Goal: Task Accomplishment & Management: Manage account settings

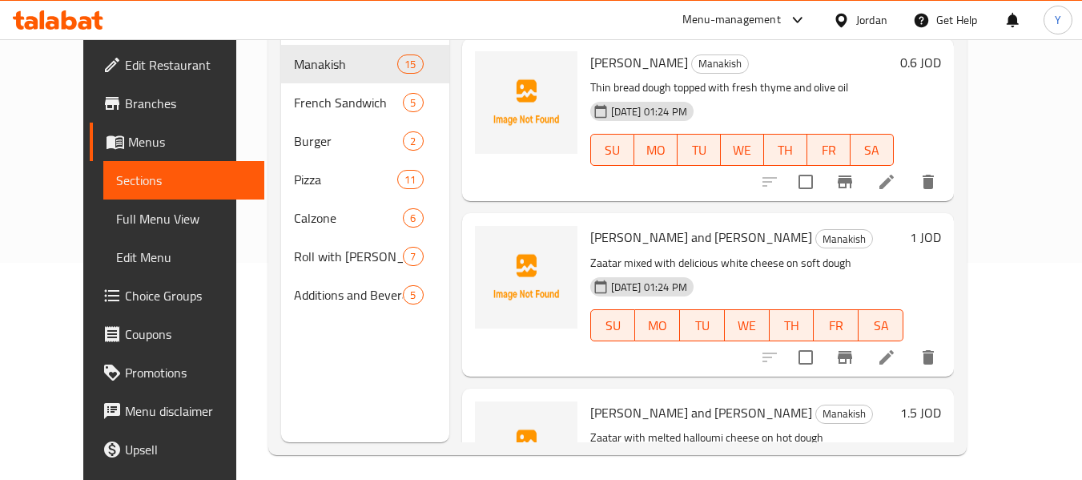
scroll to position [218, 0]
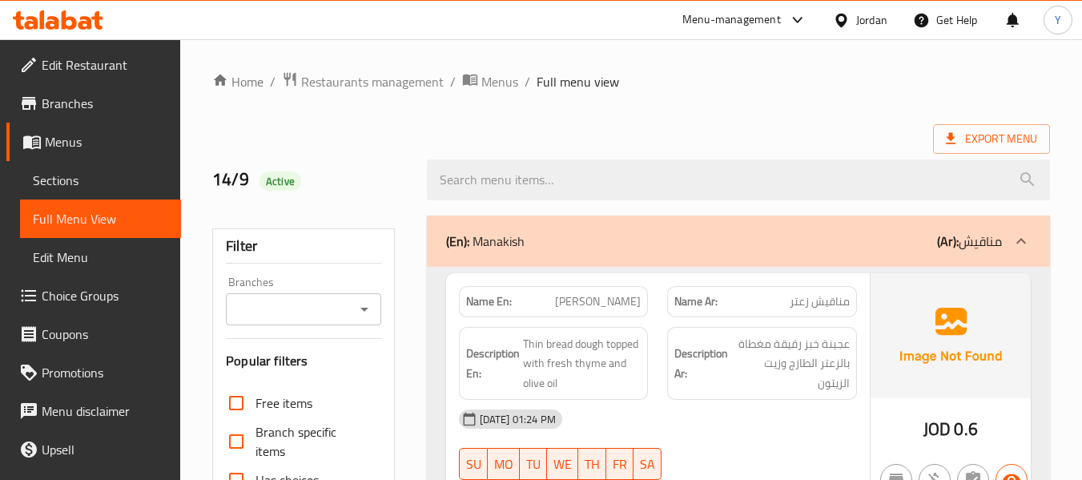
click at [674, 383] on div "Description Ar: عجينة خبز رقيقة مغطاة بالزعتر الطازج وزيت الزيتون" at bounding box center [761, 363] width 209 height 93
click at [661, 326] on div "Description Ar: عجينة خبز رقيقة مغطاة بالزعتر الطازج وزيت الزيتون" at bounding box center [761, 363] width 209 height 93
click at [588, 362] on span "Thin bread dough topped with fresh thyme and olive oil" at bounding box center [582, 363] width 119 height 59
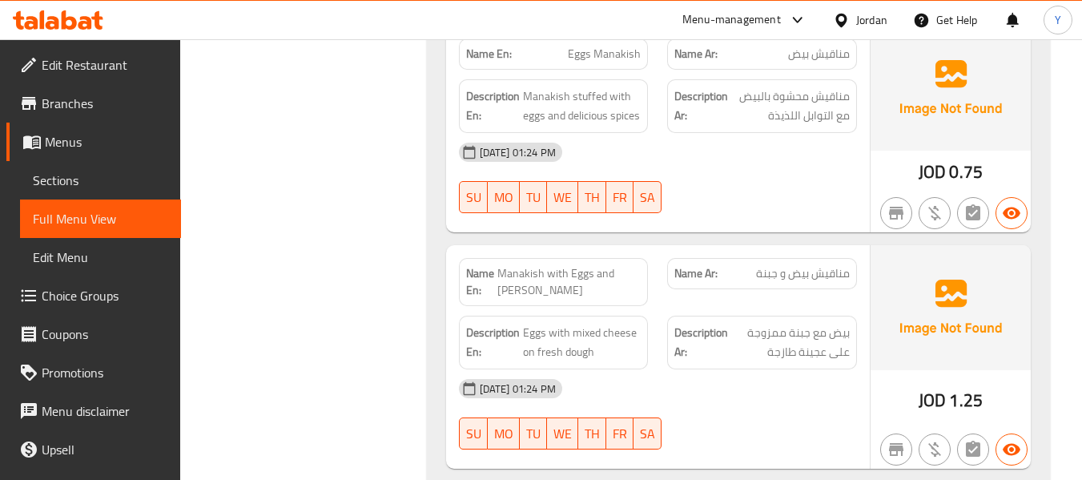
scroll to position [1954, 0]
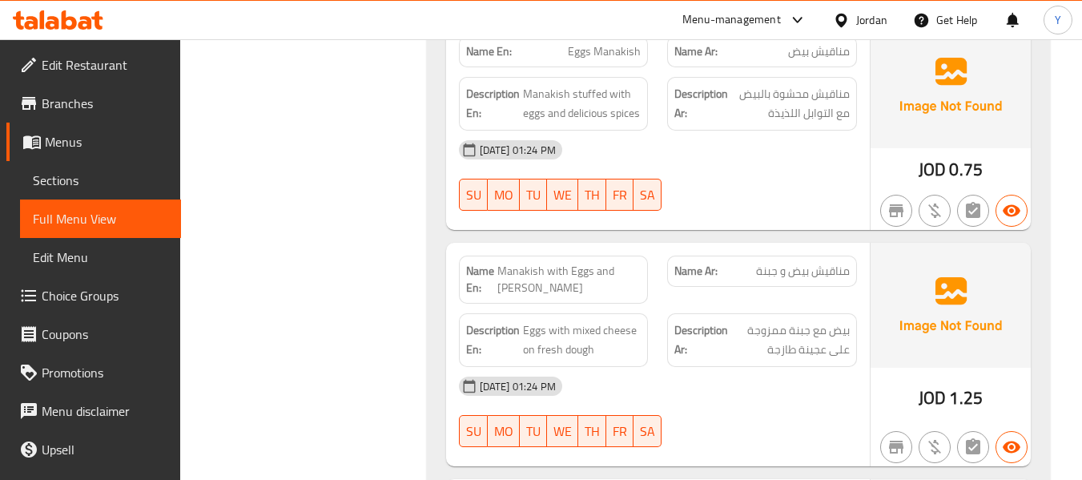
click at [677, 313] on div "Description Ar: بيض مع جبنة ممزوجة على عجينة طازجة" at bounding box center [762, 340] width 190 height 54
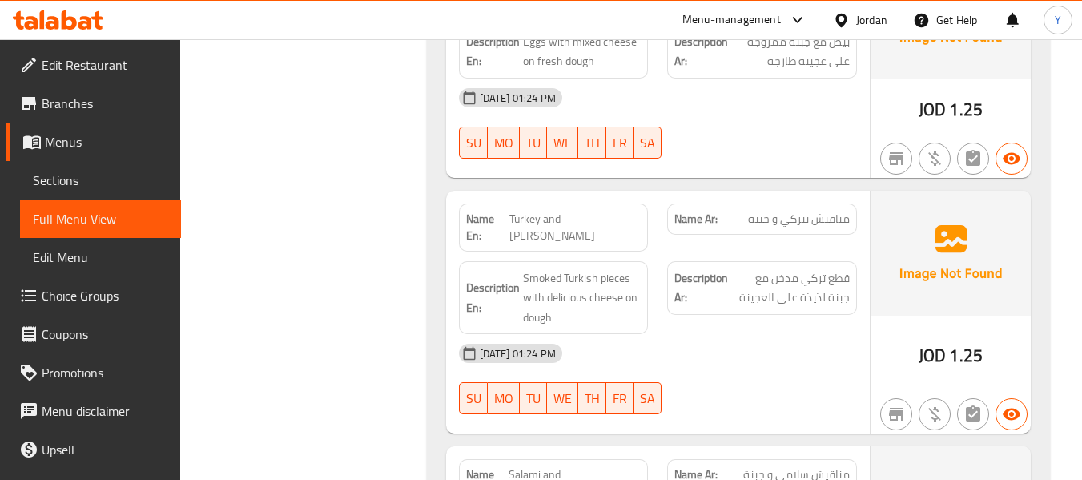
scroll to position [2274, 0]
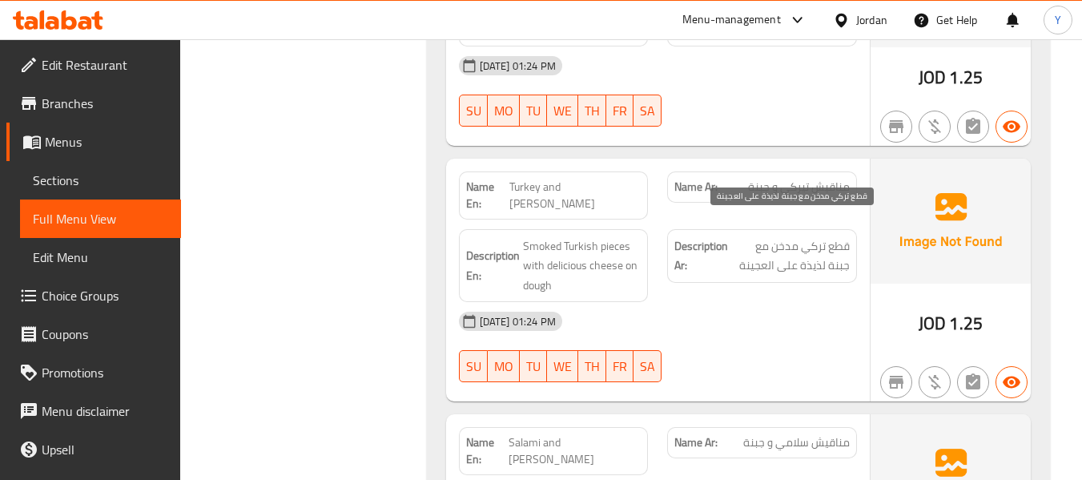
click at [814, 236] on span "قطع تركي مدخن مع جبنة لذيذة على العجينة" at bounding box center [790, 255] width 119 height 39
copy span "تركي"
click at [699, 302] on div "14-09-2025 01:24 PM" at bounding box center [657, 321] width 417 height 38
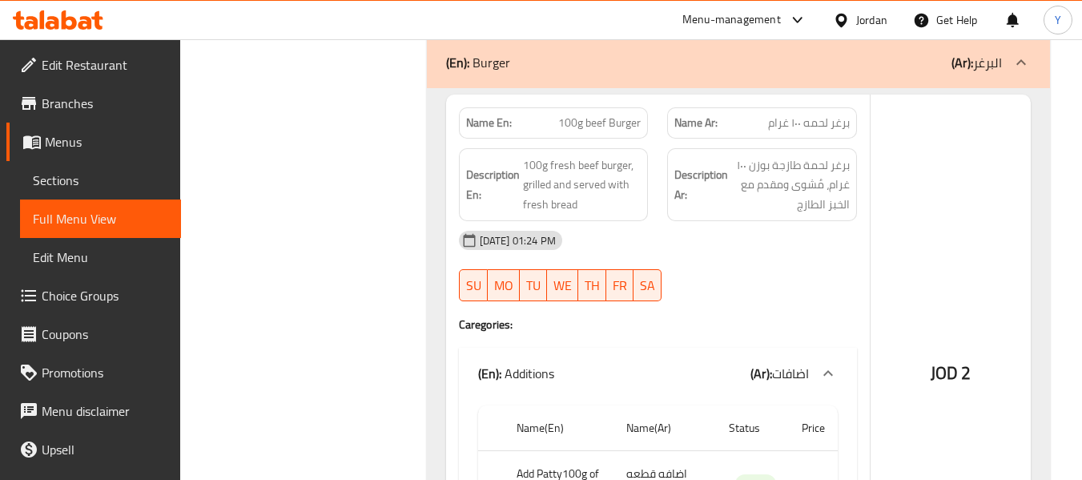
scroll to position [6374, 0]
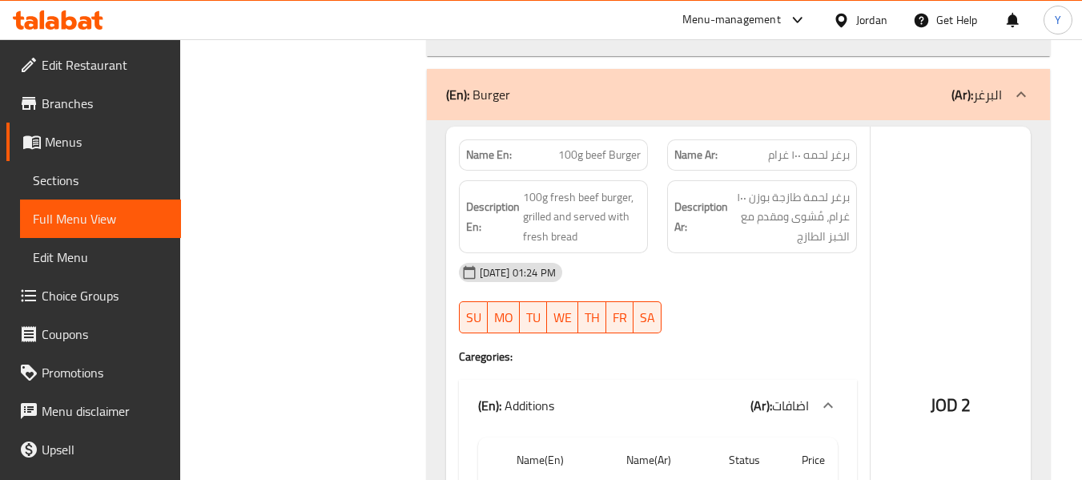
click at [718, 324] on div at bounding box center [761, 333] width 209 height 19
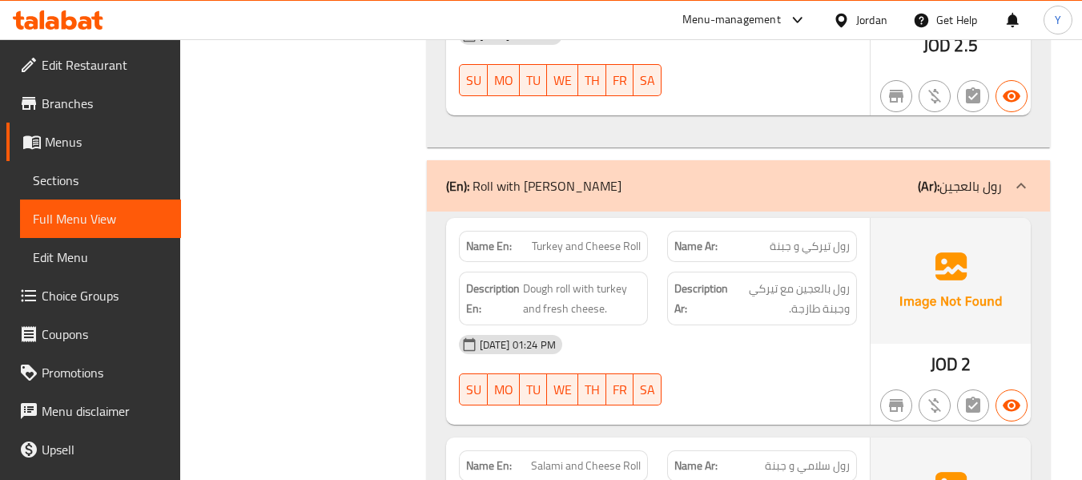
scroll to position [15343, 0]
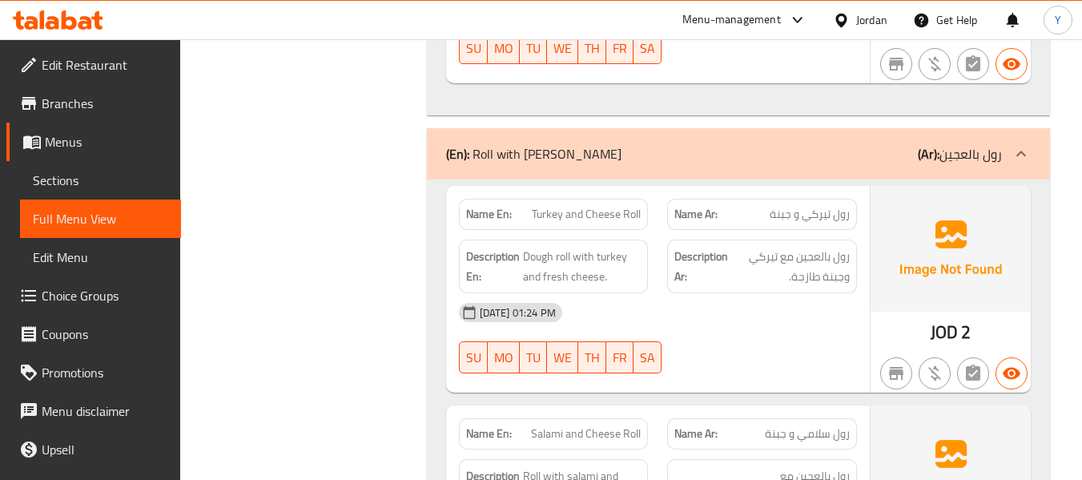
click at [555, 206] on span "Turkey and Cheese Roll" at bounding box center [586, 214] width 109 height 17
copy span "Turkey"
click at [681, 293] on div "14-09-2025 01:24 PM" at bounding box center [657, 312] width 417 height 38
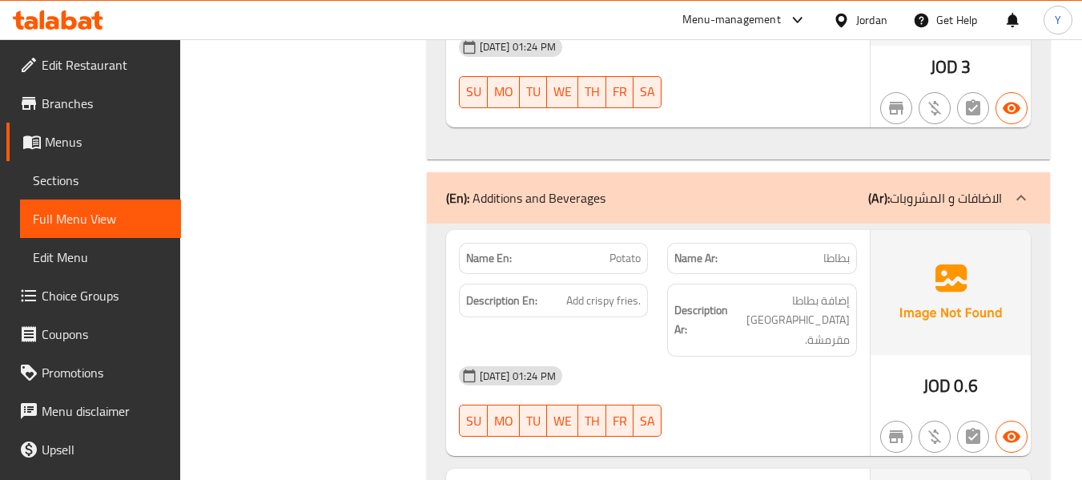
scroll to position [17364, 0]
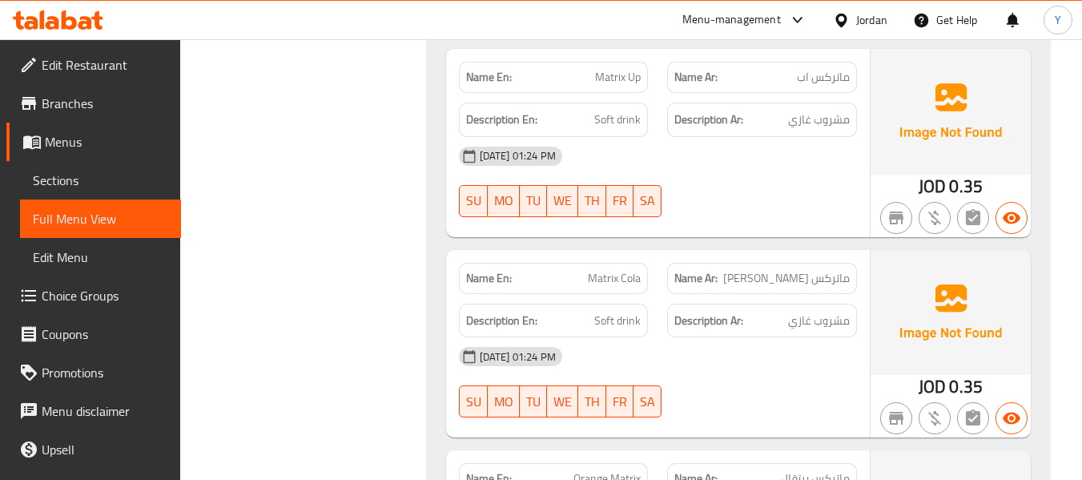
click at [631, 376] on div "SU MO TU WE TH FR SA" at bounding box center [553, 401] width 209 height 51
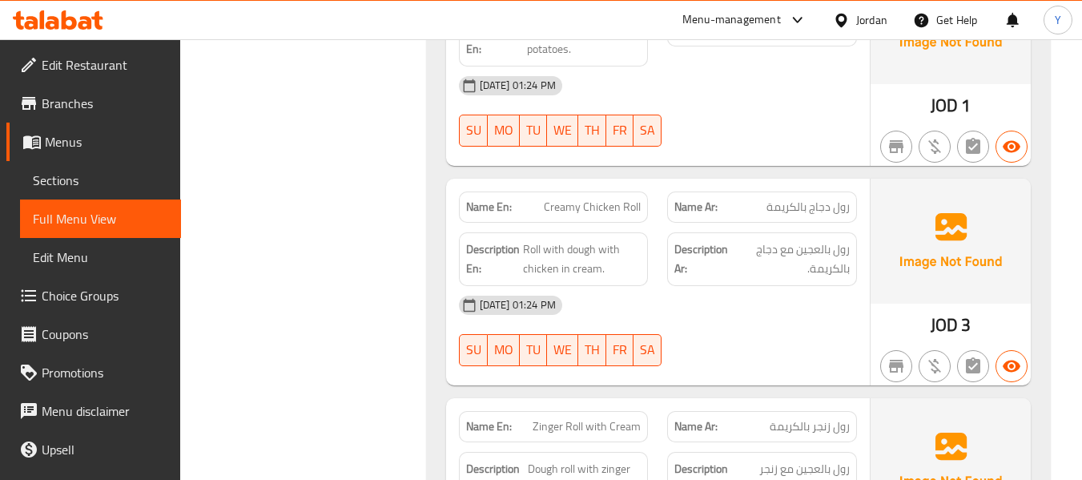
scroll to position [16435, 0]
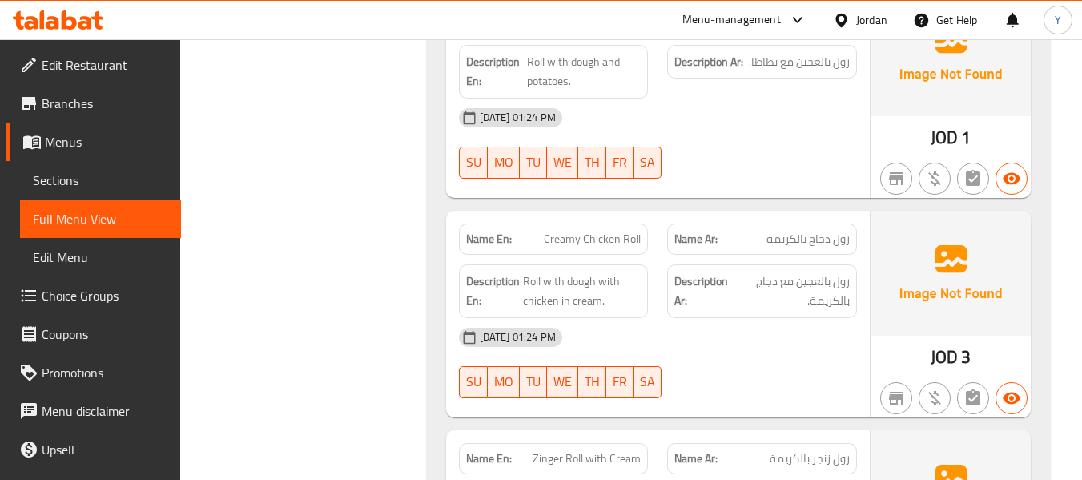
click at [682, 318] on div "14-09-2025 01:24 PM SU MO TU WE TH FR SA" at bounding box center [657, 363] width 417 height 90
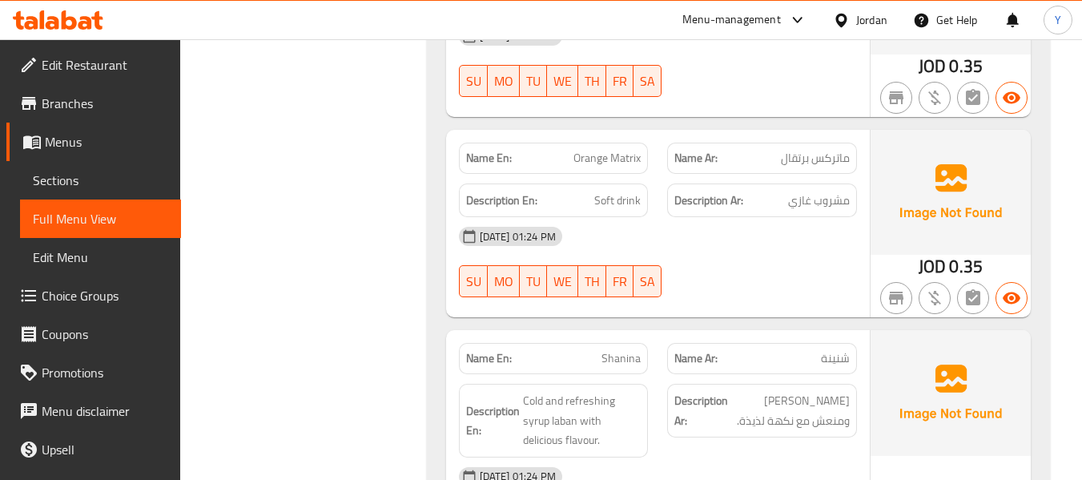
scroll to position [17693, 0]
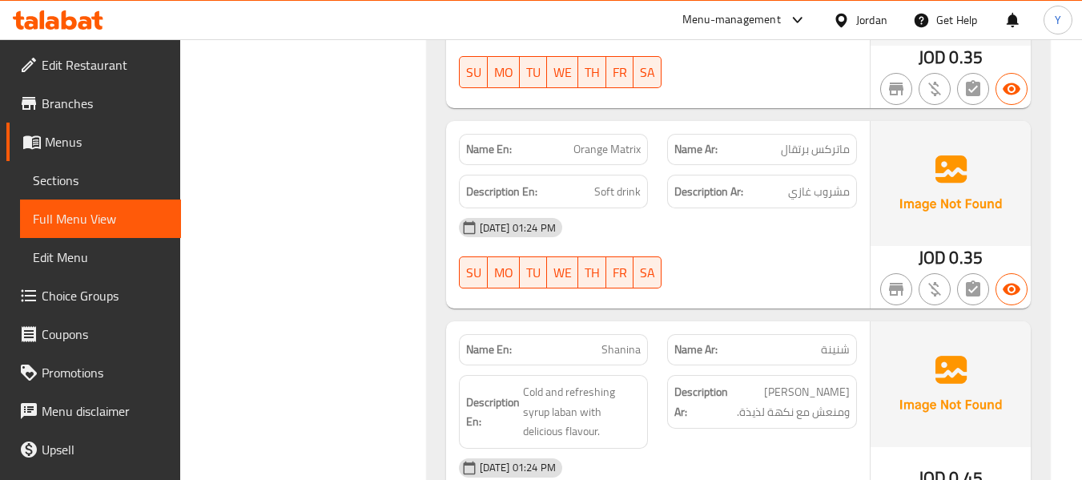
click at [669, 448] on div "14-09-2025 01:24 PM" at bounding box center [657, 467] width 417 height 38
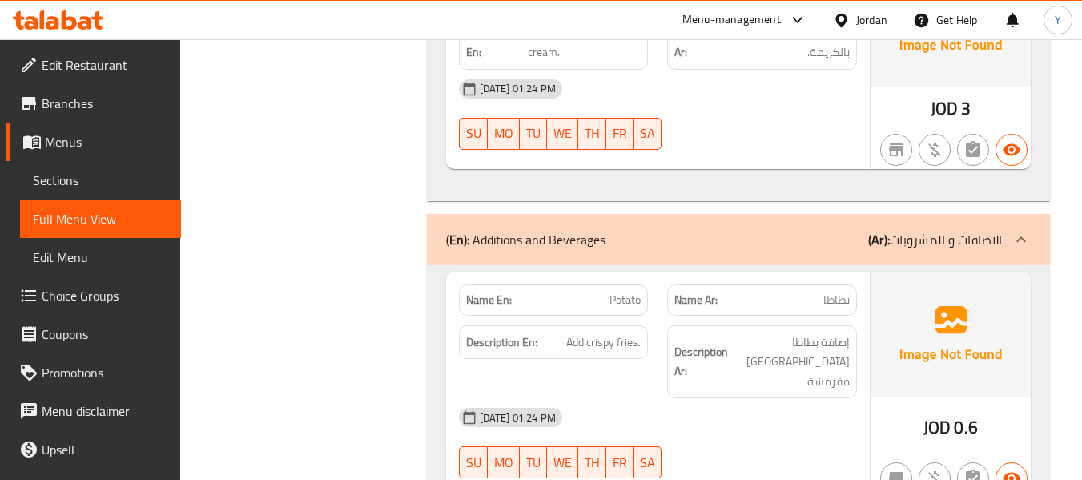
scroll to position [16860, 0]
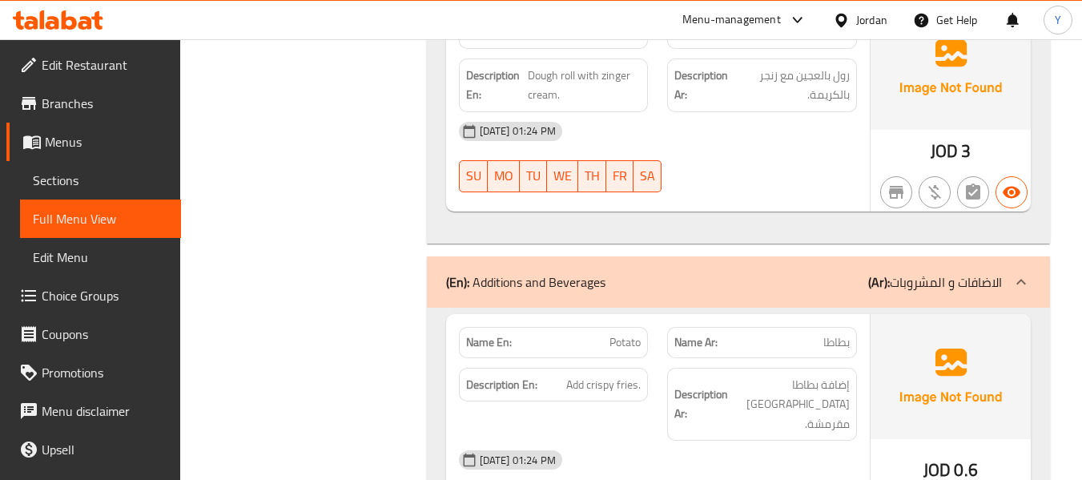
click at [751, 440] on div "14-09-2025 01:24 PM" at bounding box center [657, 459] width 417 height 38
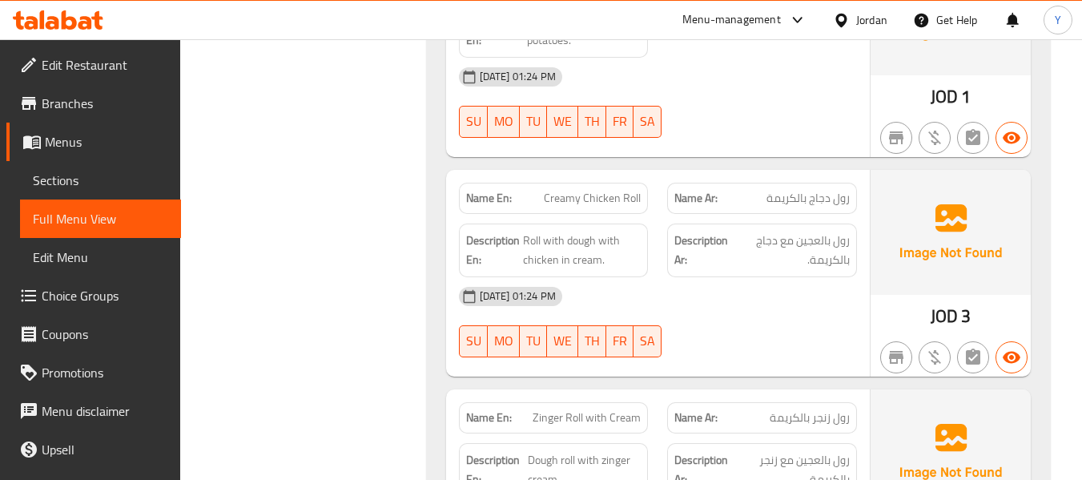
scroll to position [16444, 0]
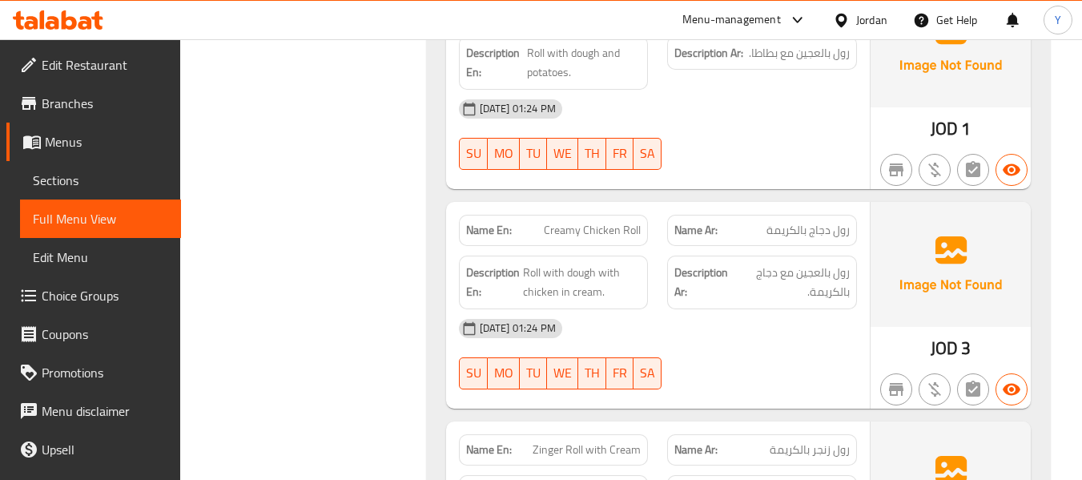
click at [786, 380] on div at bounding box center [761, 389] width 209 height 19
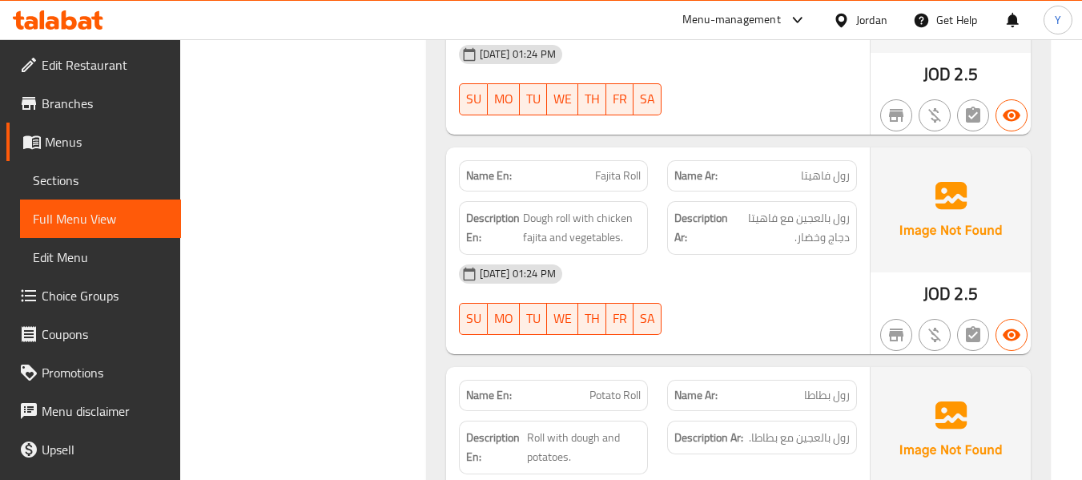
scroll to position [16027, 0]
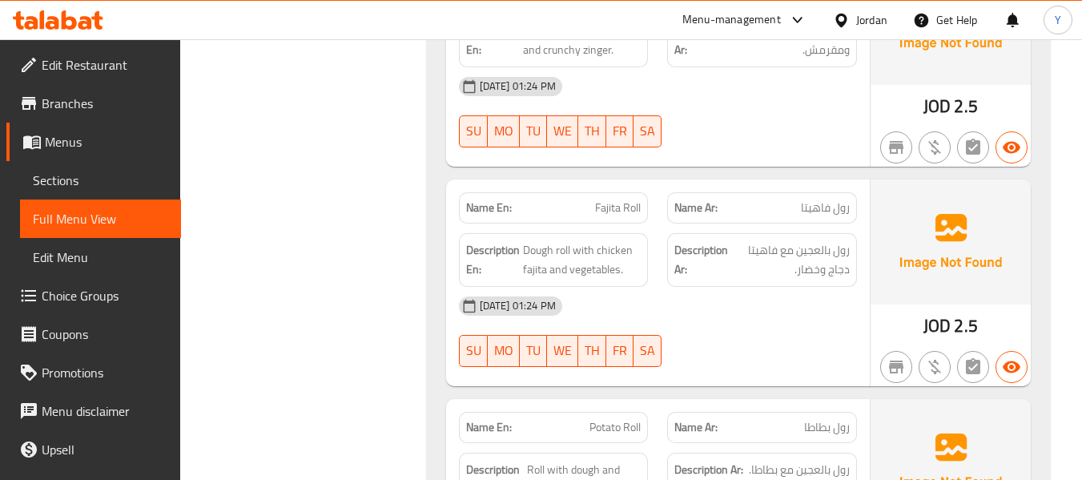
click at [797, 267] on div "Name En: Fajita Roll Name Ar: رول فاهيتا Description En: Dough roll with chicke…" at bounding box center [658, 282] width 424 height 207
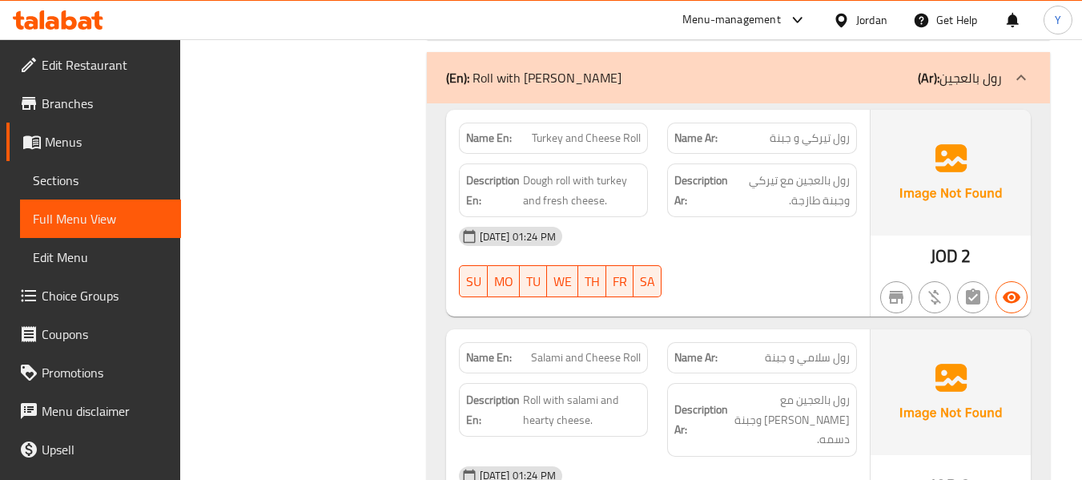
scroll to position [15387, 0]
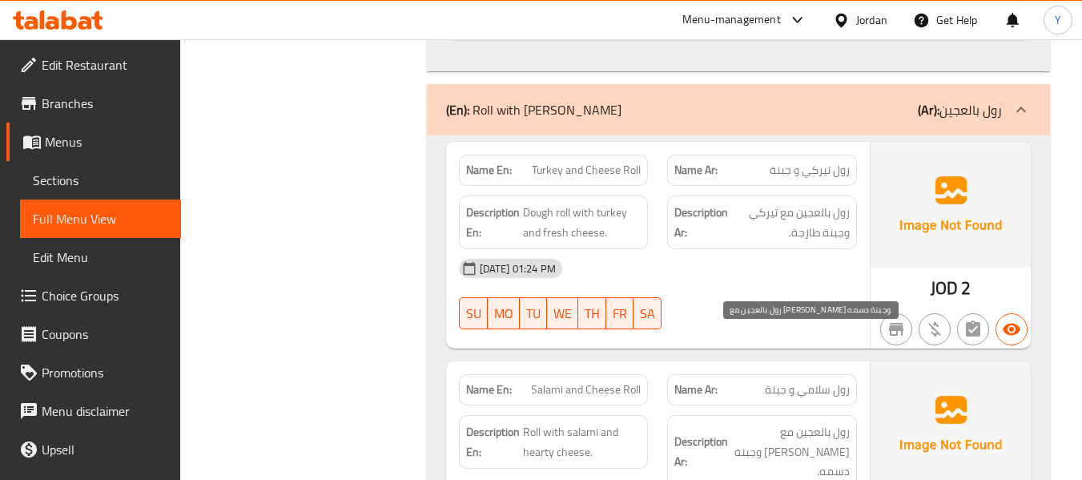
click at [843, 422] on span "رول بالعجين مع سلامي وجبنة دسمه." at bounding box center [790, 451] width 119 height 59
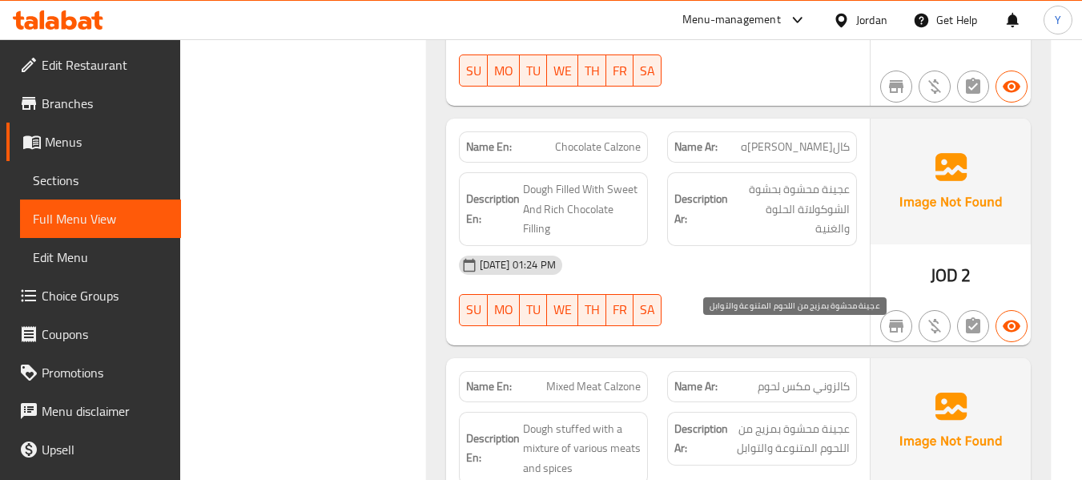
scroll to position [14810, 0]
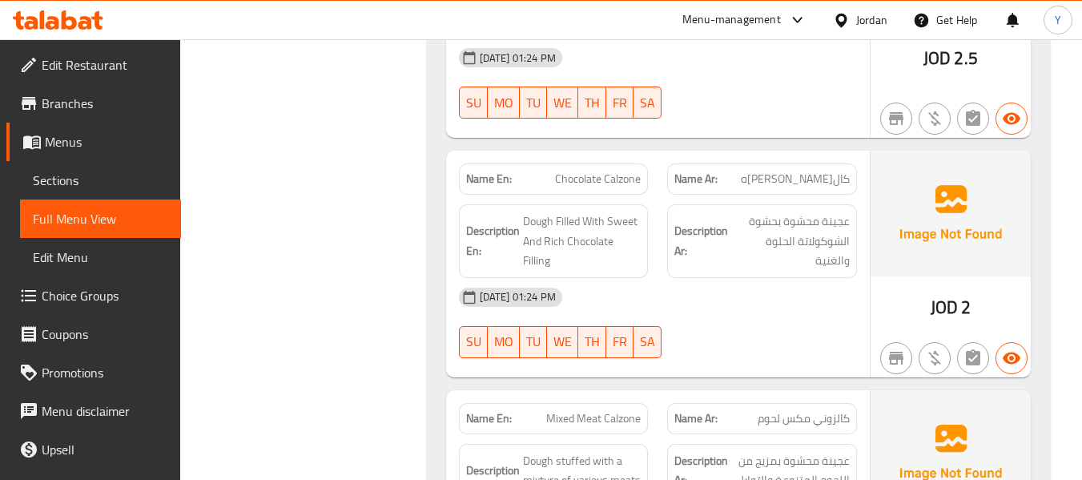
click at [836, 278] on div "14-09-2025 01:24 PM SU MO TU WE TH FR SA" at bounding box center [657, 323] width 417 height 90
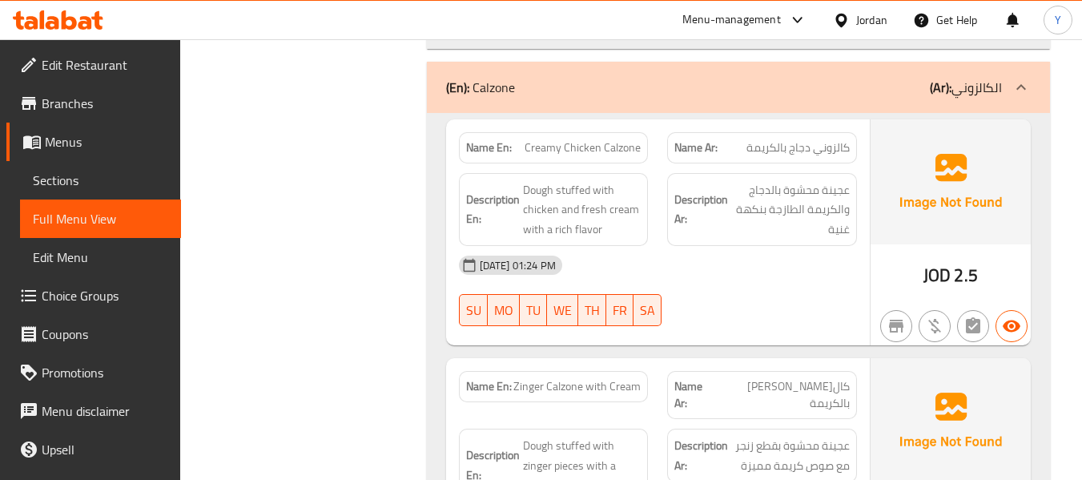
scroll to position [13817, 0]
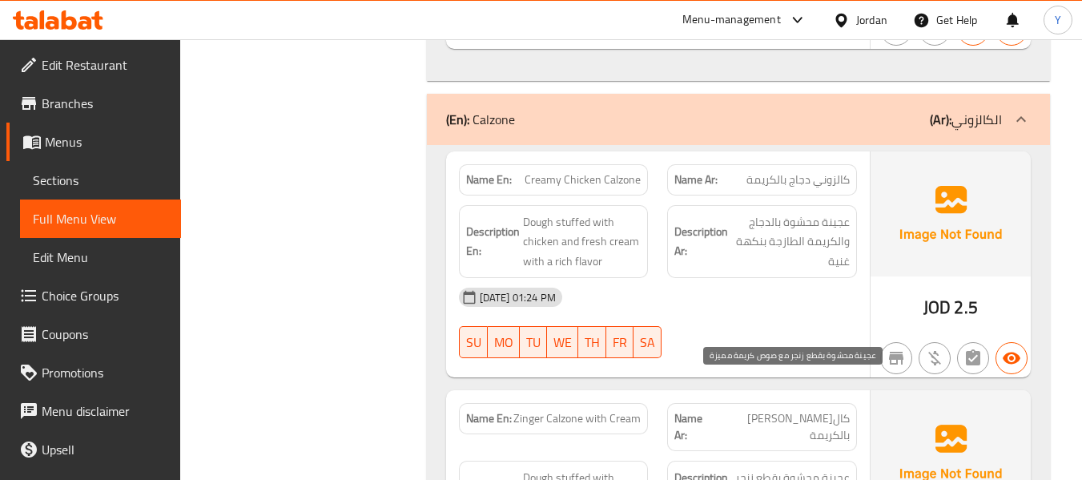
click at [797, 468] on span "عجينة محشوة بقطع زنجر مع صوص كريمة مميزة" at bounding box center [790, 487] width 119 height 39
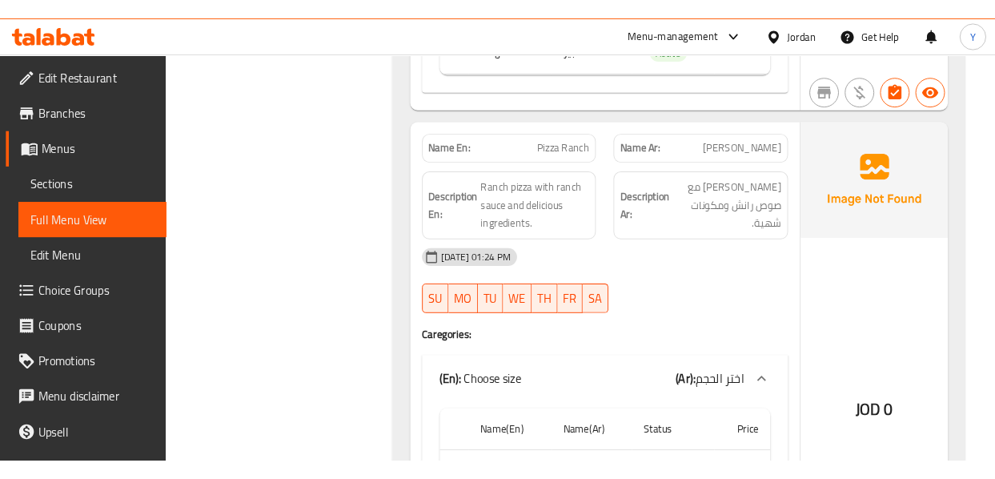
scroll to position [13209, 0]
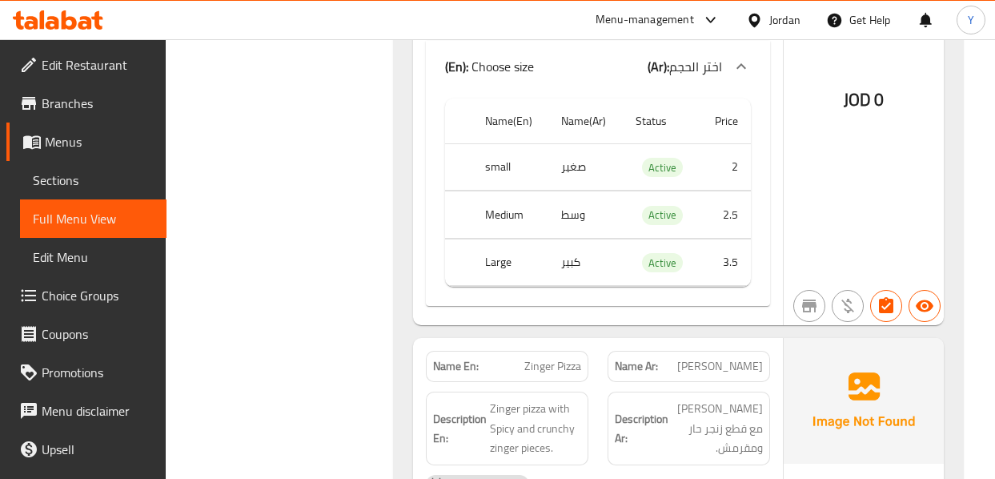
click at [689, 465] on div "14-09-2025 01:24 PM" at bounding box center [598, 484] width 364 height 38
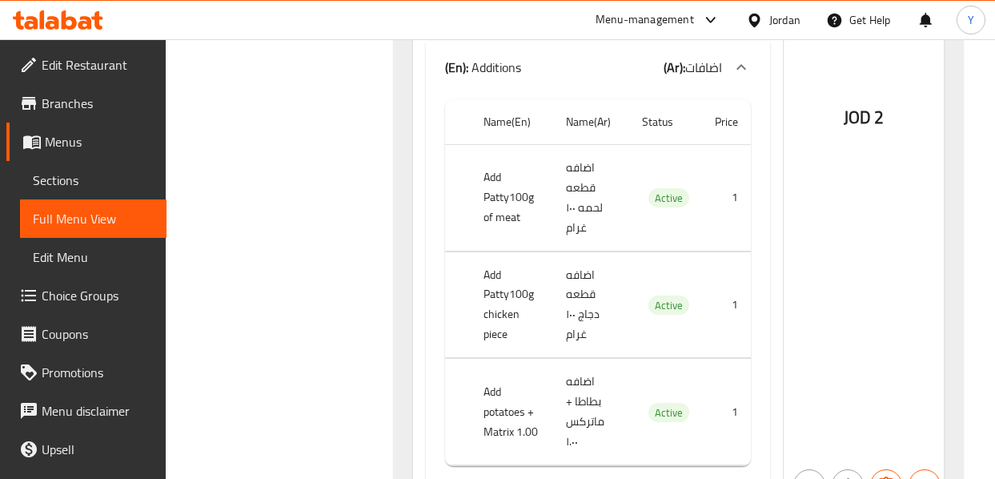
scroll to position [7860, 0]
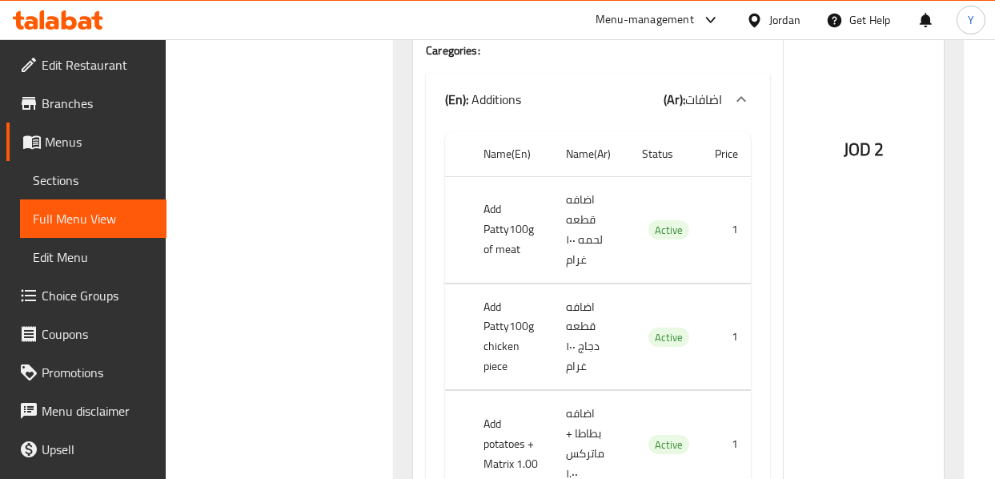
click at [820, 299] on div "JOD 2" at bounding box center [864, 169] width 160 height 736
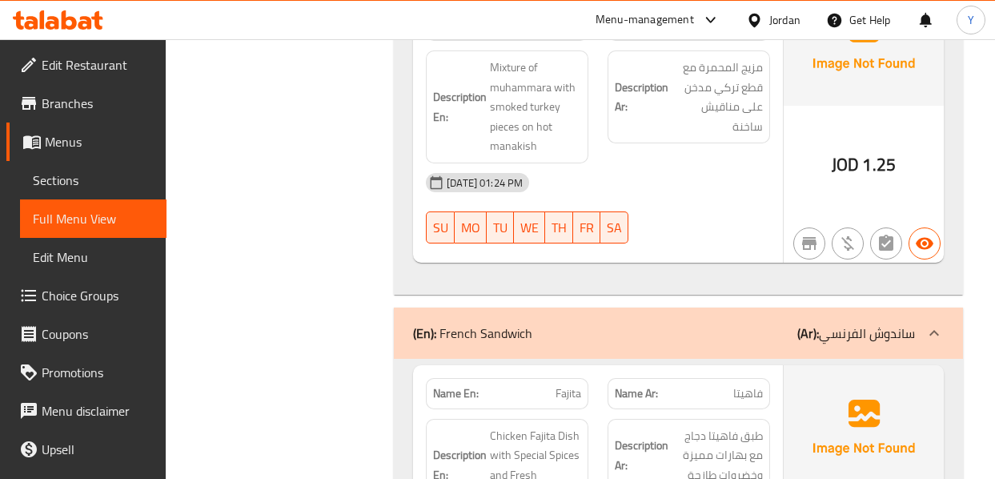
scroll to position [3952, 0]
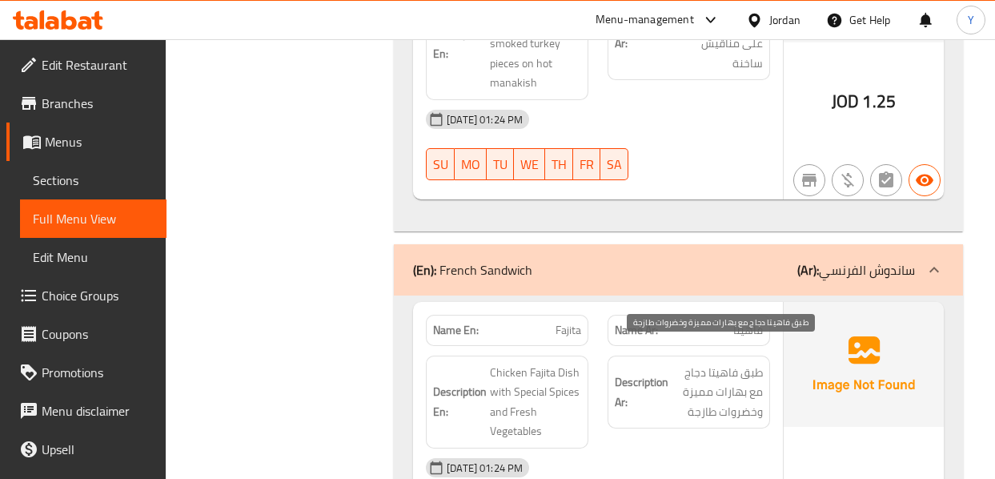
click at [712, 363] on span "طبق فاهيتا دجاج مع بهارات مميزة وخضروات طازجة" at bounding box center [717, 392] width 91 height 59
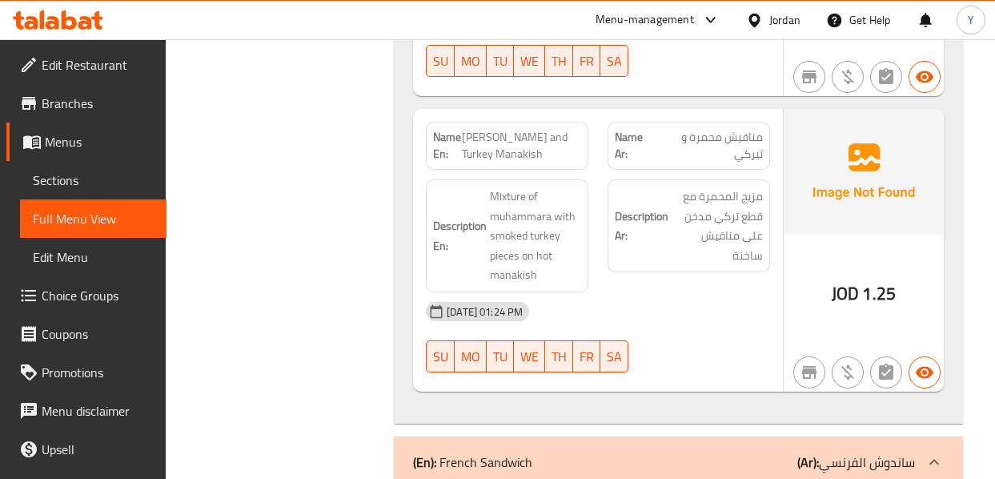
scroll to position [3792, 0]
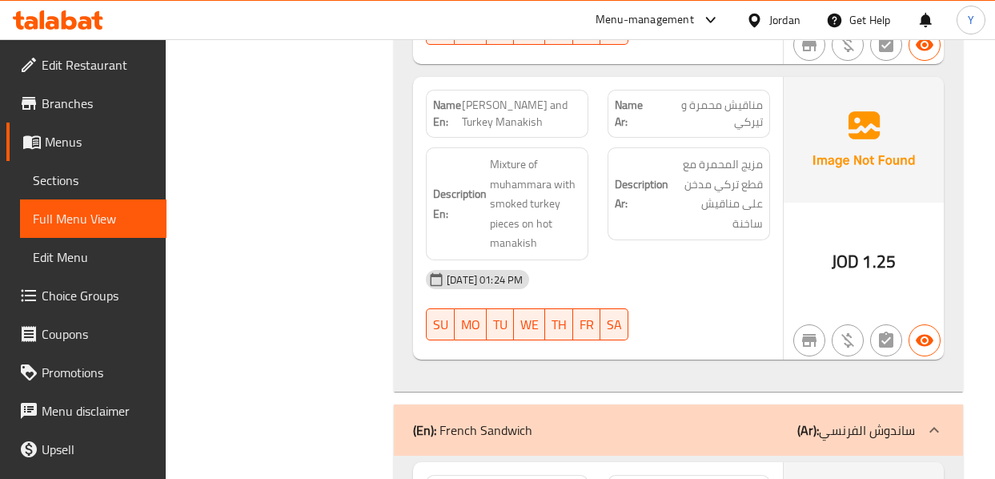
click at [754, 331] on div at bounding box center [689, 340] width 182 height 19
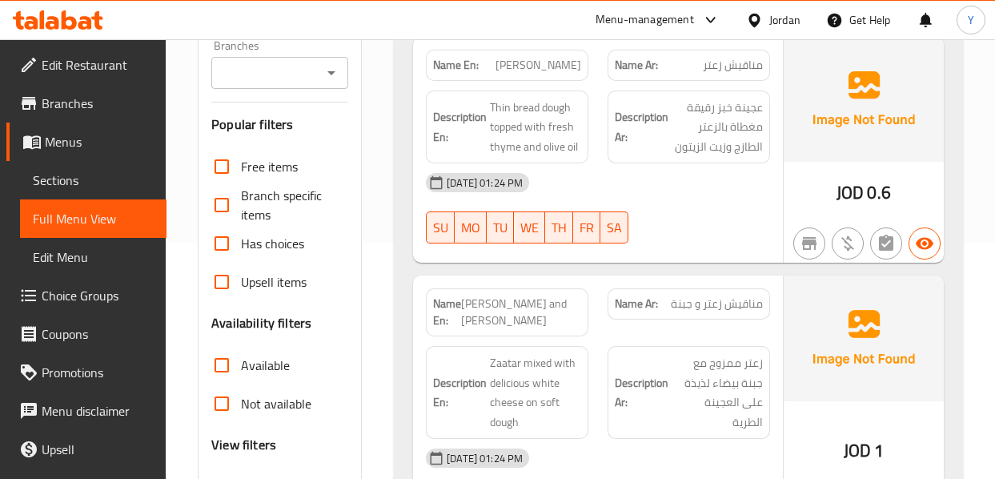
scroll to position [0, 0]
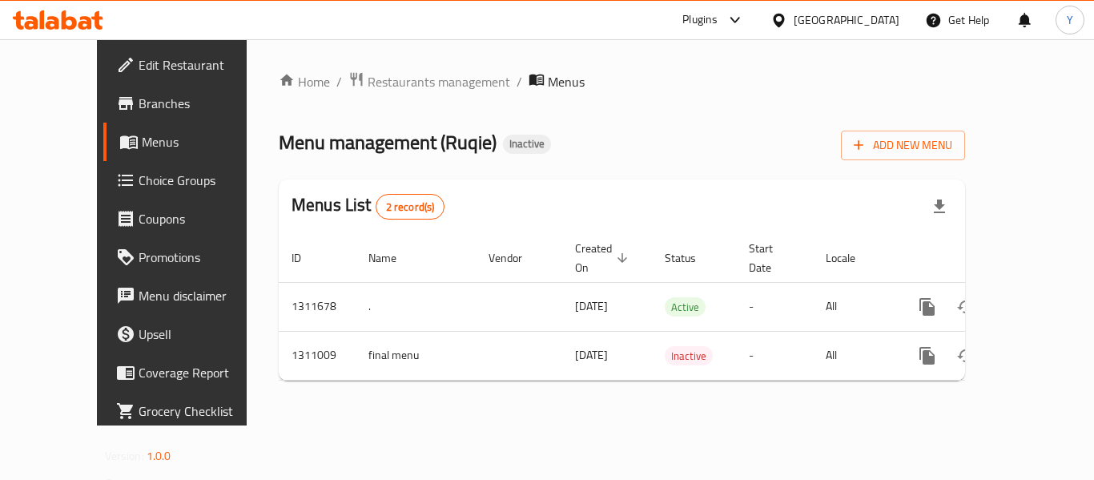
click at [874, 13] on div "Oman" at bounding box center [847, 20] width 106 height 18
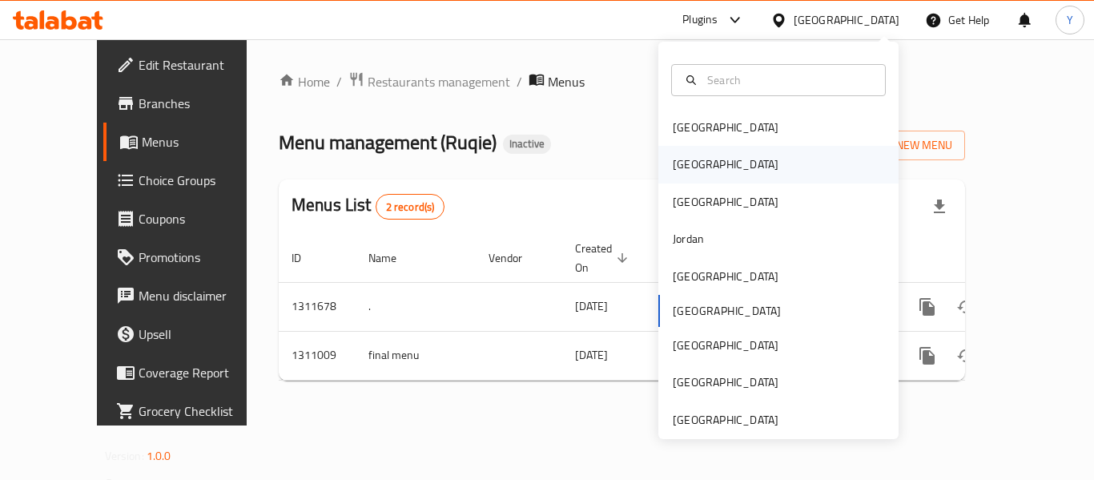
click at [713, 155] on div "Egypt" at bounding box center [778, 164] width 240 height 37
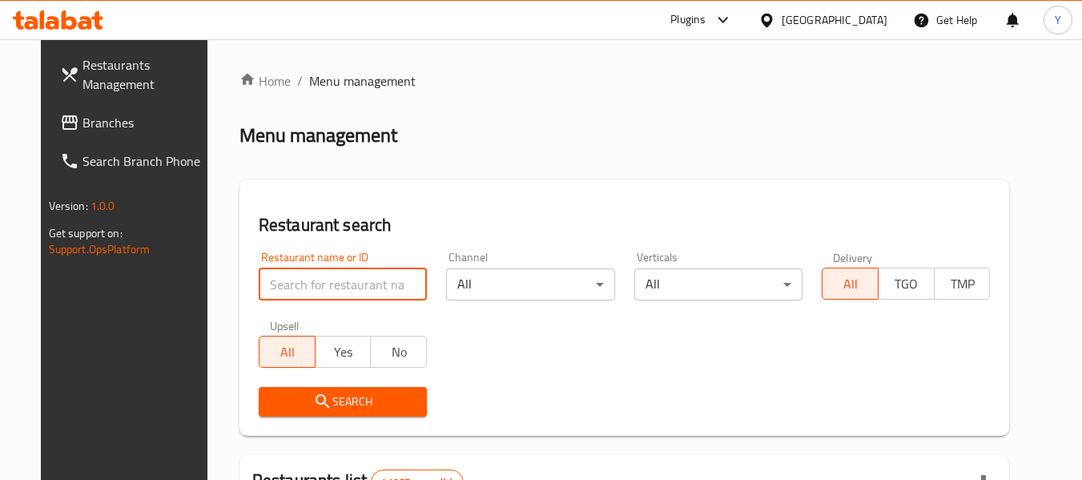
click at [324, 290] on input "search" at bounding box center [343, 284] width 168 height 32
paste input "Spicy Crepe"
type input "Spicy Crepe"
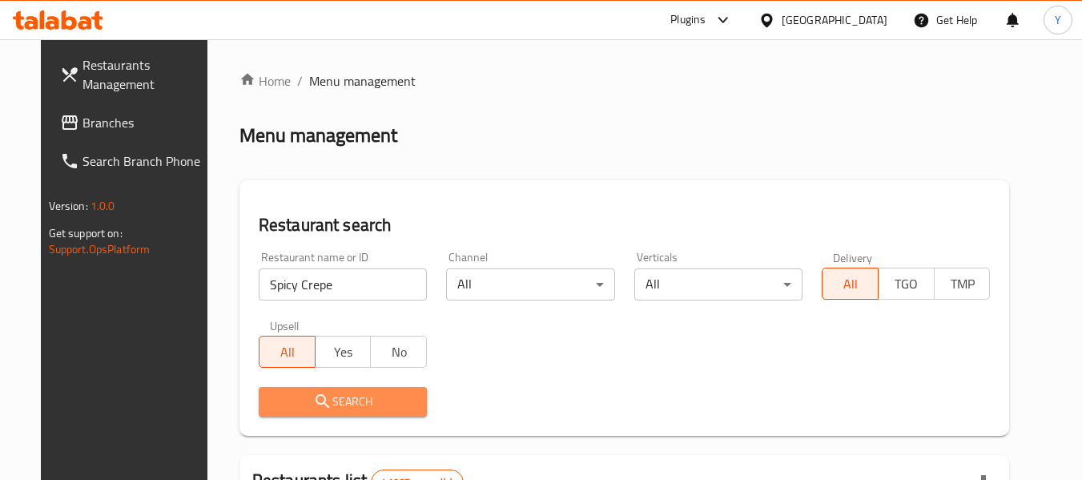
click at [303, 412] on button "Search" at bounding box center [343, 402] width 168 height 30
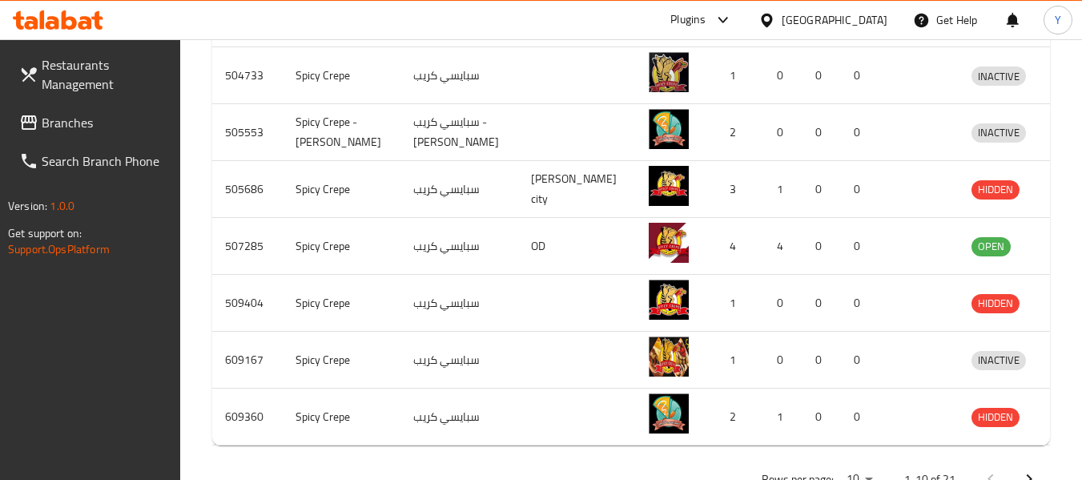
scroll to position [711, 0]
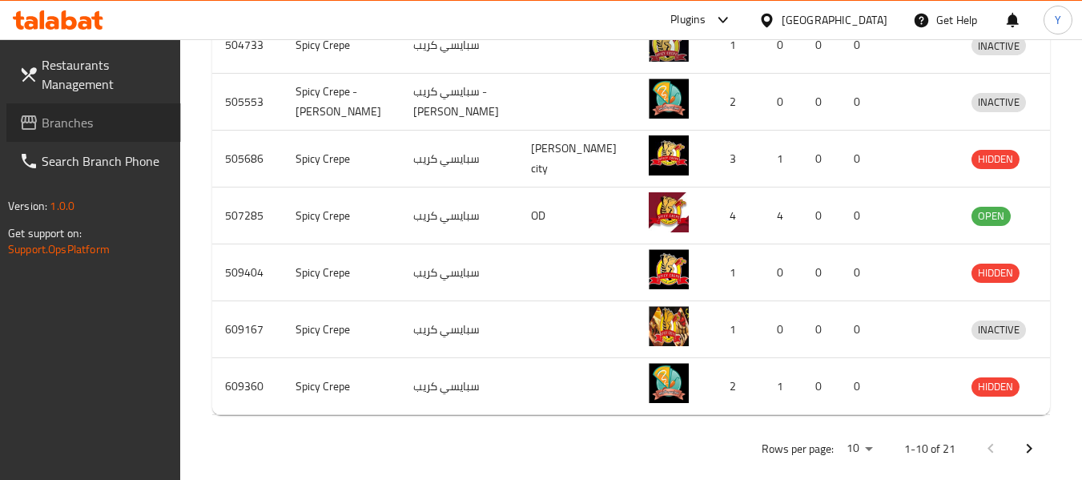
click at [67, 115] on span "Branches" at bounding box center [105, 122] width 127 height 19
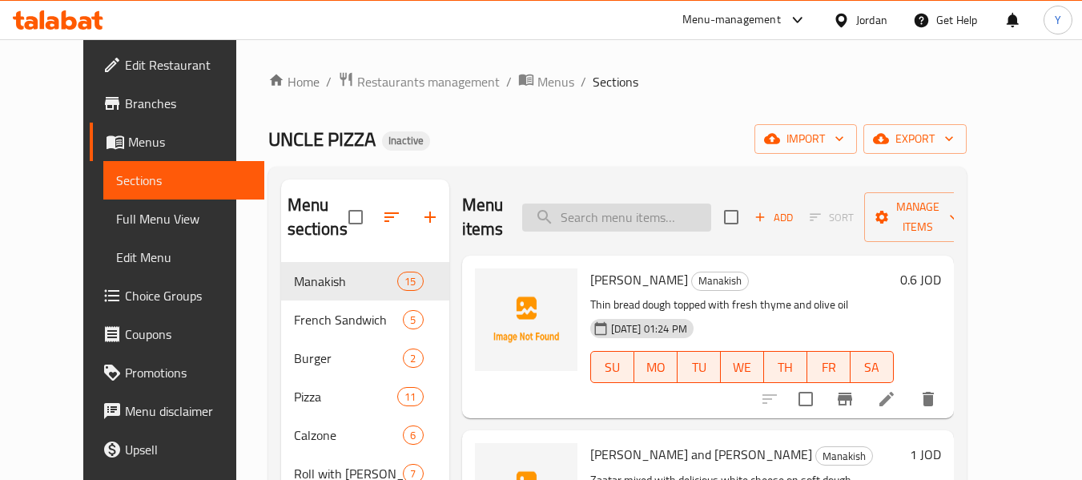
click at [629, 219] on input "search" at bounding box center [616, 217] width 189 height 28
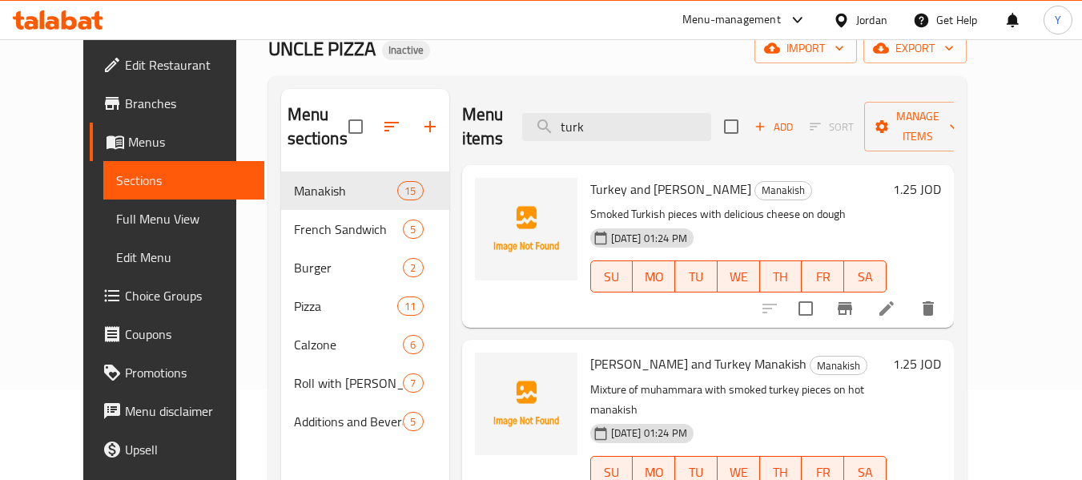
scroll to position [95, 0]
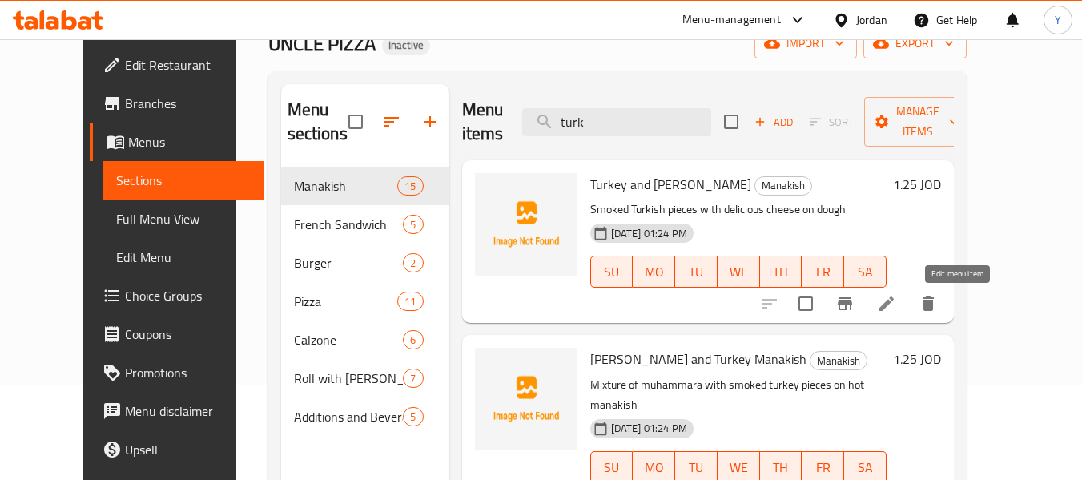
type input "turk"
click at [896, 298] on icon at bounding box center [886, 303] width 19 height 19
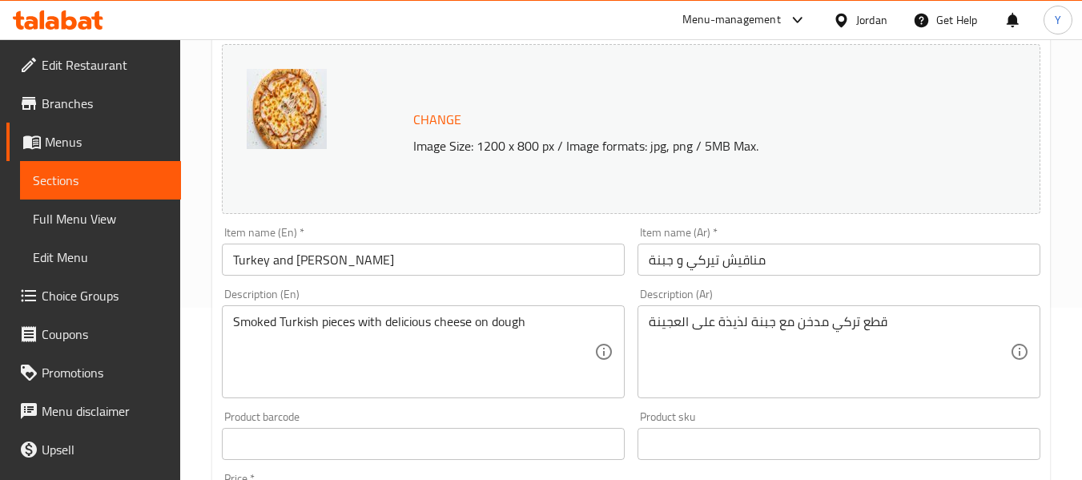
scroll to position [222, 0]
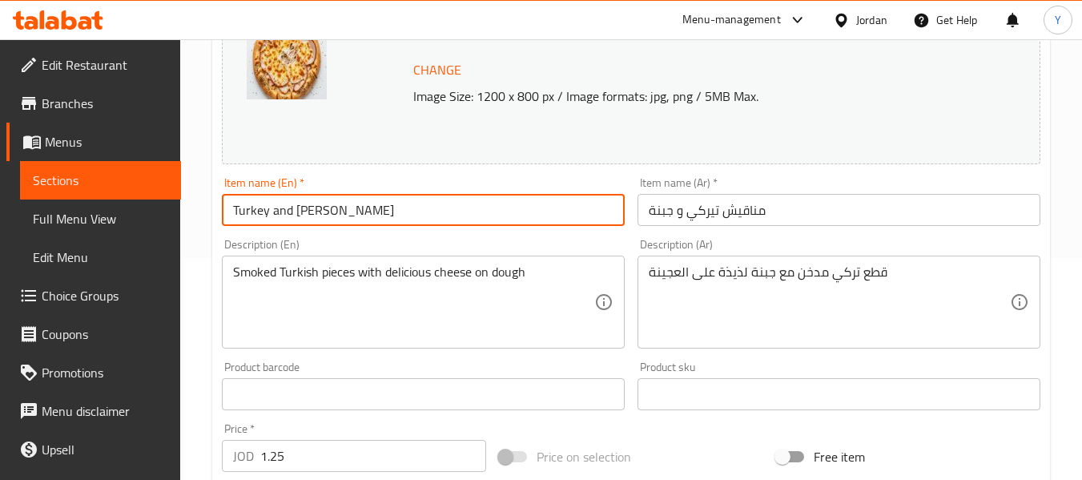
click at [244, 208] on input "Turkey and [PERSON_NAME]" at bounding box center [423, 210] width 403 height 32
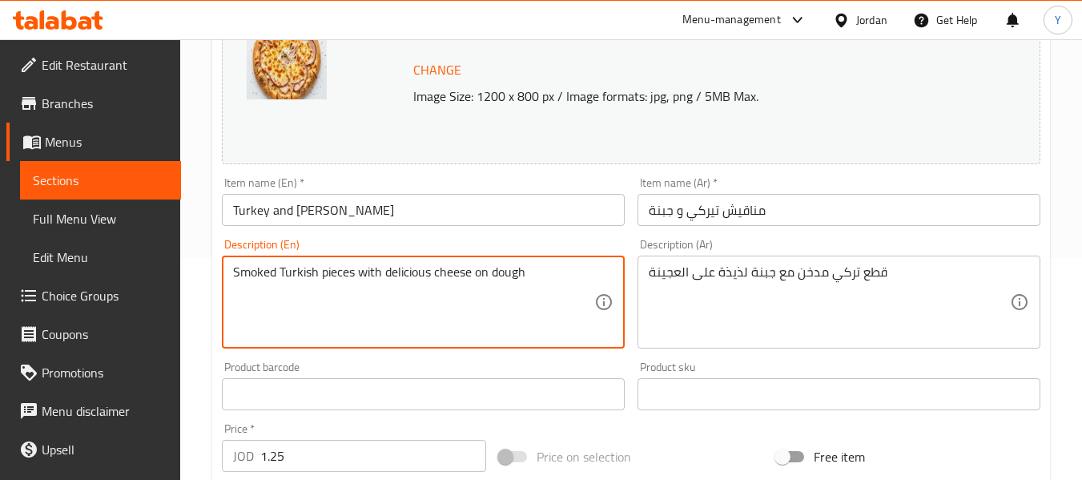
click at [303, 271] on textarea "Smoked Turkish pieces with delicious cheese on dough" at bounding box center [413, 302] width 361 height 76
paste textarea "ey"
type textarea "Smoked Turkey pieces with delicious cheese on dough"
click at [430, 208] on input "Turkey and [PERSON_NAME]" at bounding box center [423, 210] width 403 height 32
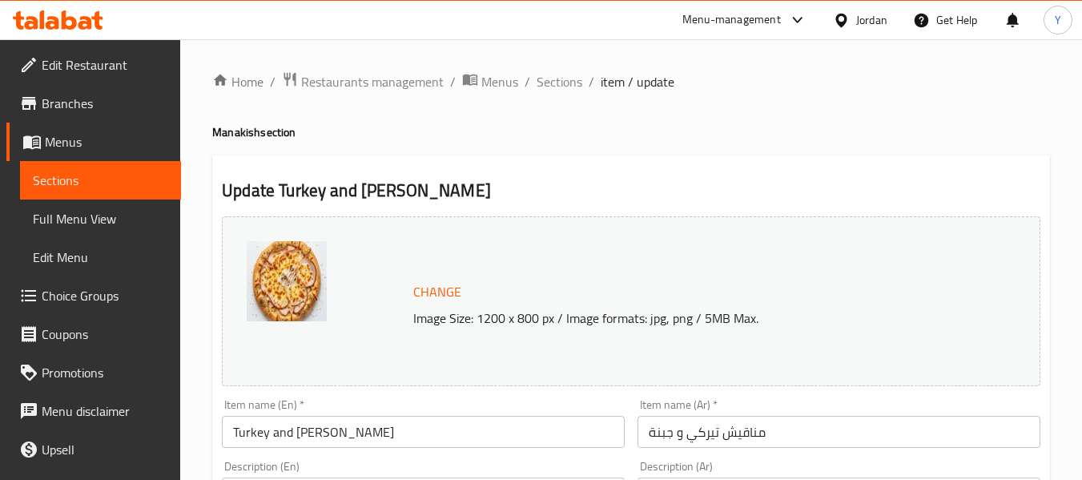
click at [249, 437] on input "Turkey and [PERSON_NAME]" at bounding box center [423, 432] width 403 height 32
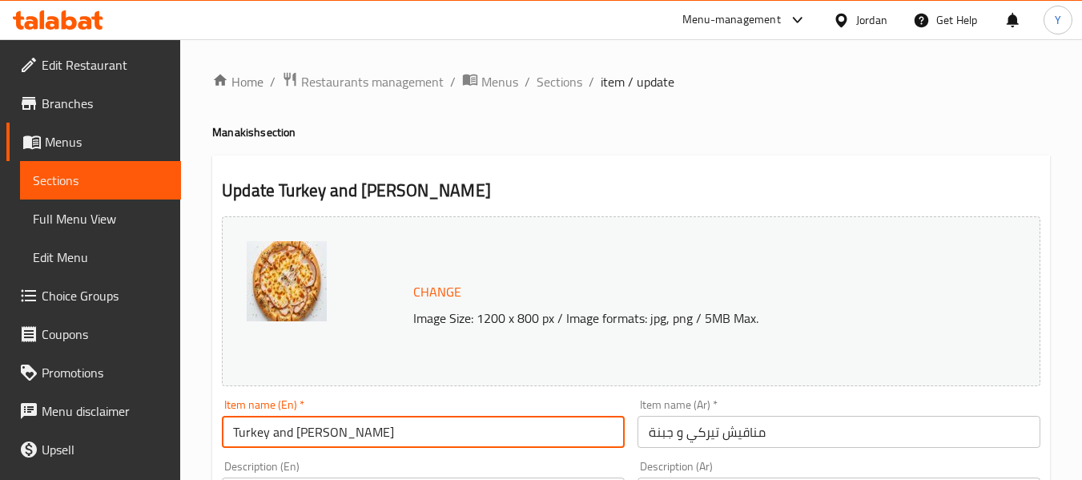
click at [249, 437] on input "Turkey and [PERSON_NAME]" at bounding box center [423, 432] width 403 height 32
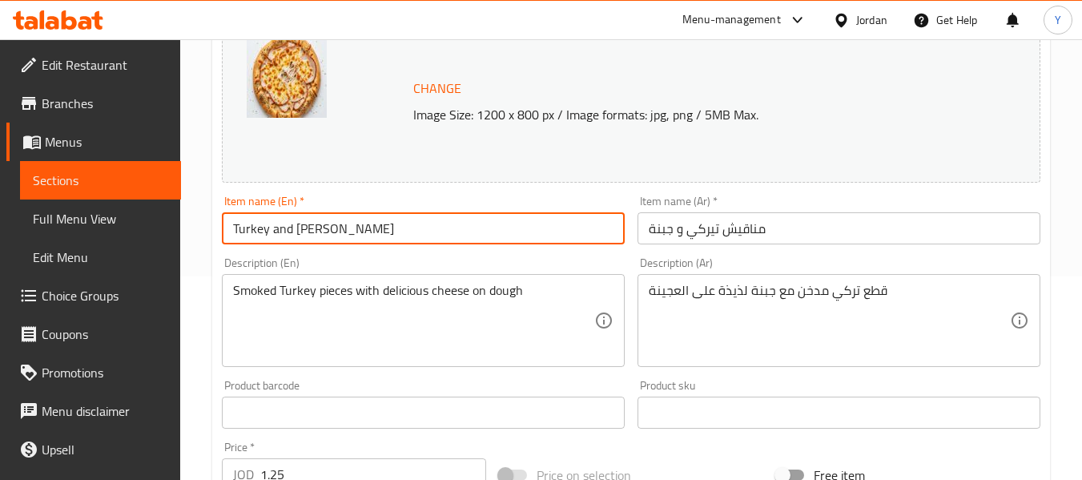
scroll to position [209, 0]
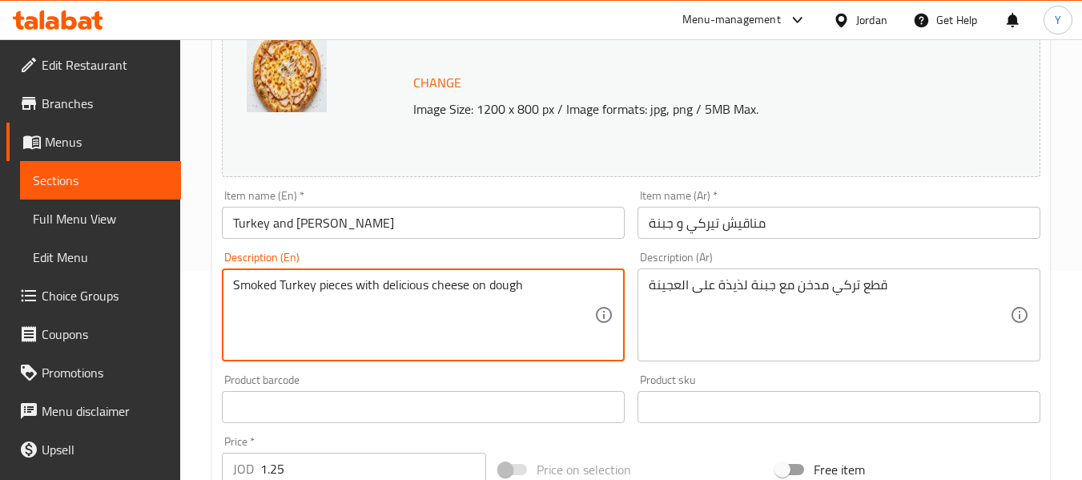
click at [102, 218] on span "Full Menu View" at bounding box center [100, 218] width 135 height 19
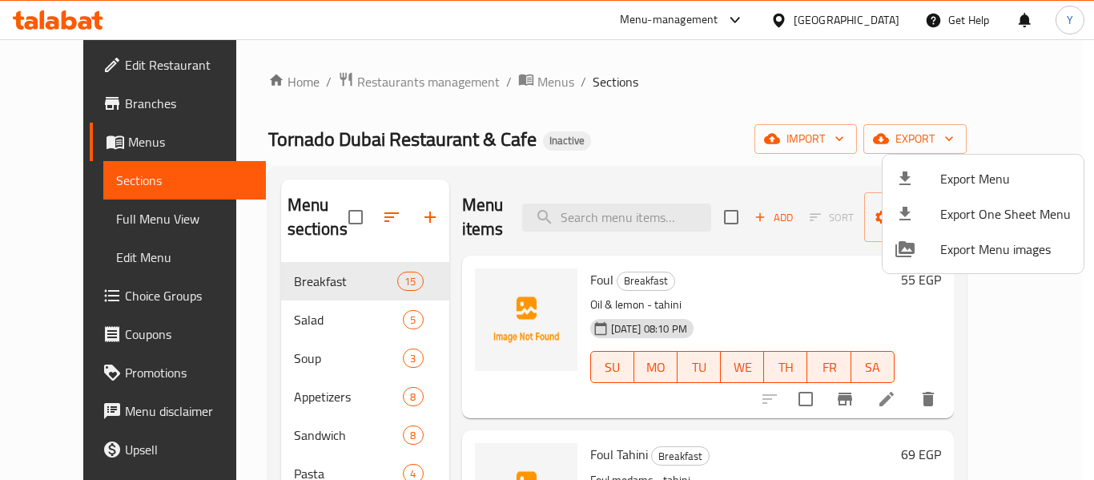
click at [1079, 114] on div at bounding box center [547, 240] width 1094 height 480
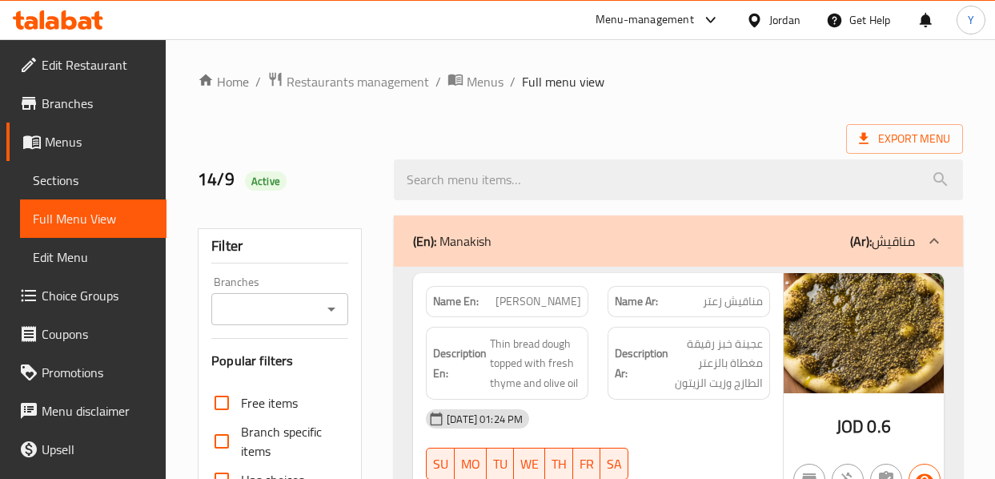
scroll to position [419, 0]
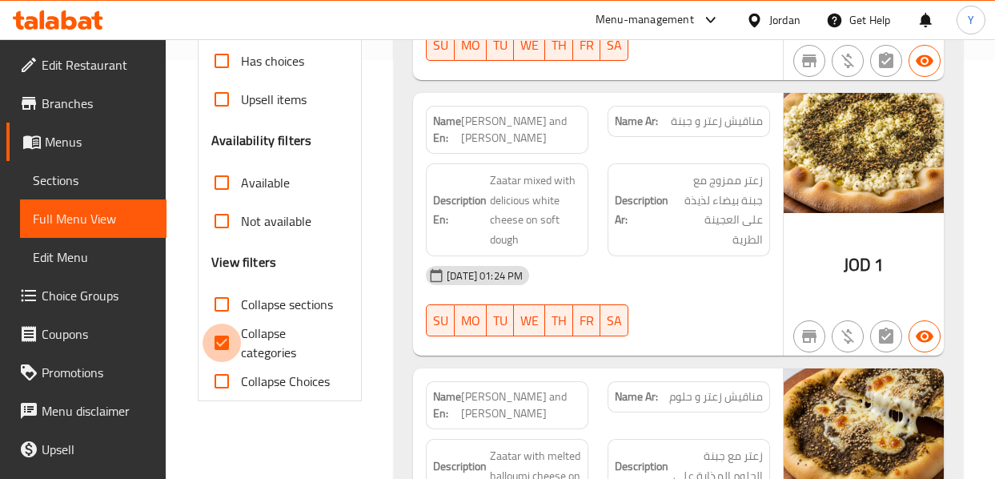
click at [222, 340] on input "Collapse categories" at bounding box center [222, 343] width 38 height 38
checkbox input "false"
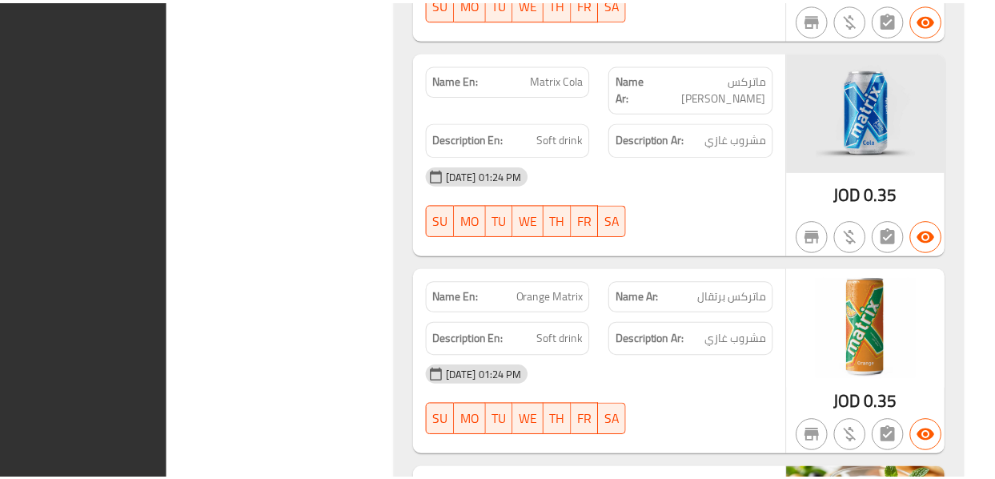
scroll to position [18625, 0]
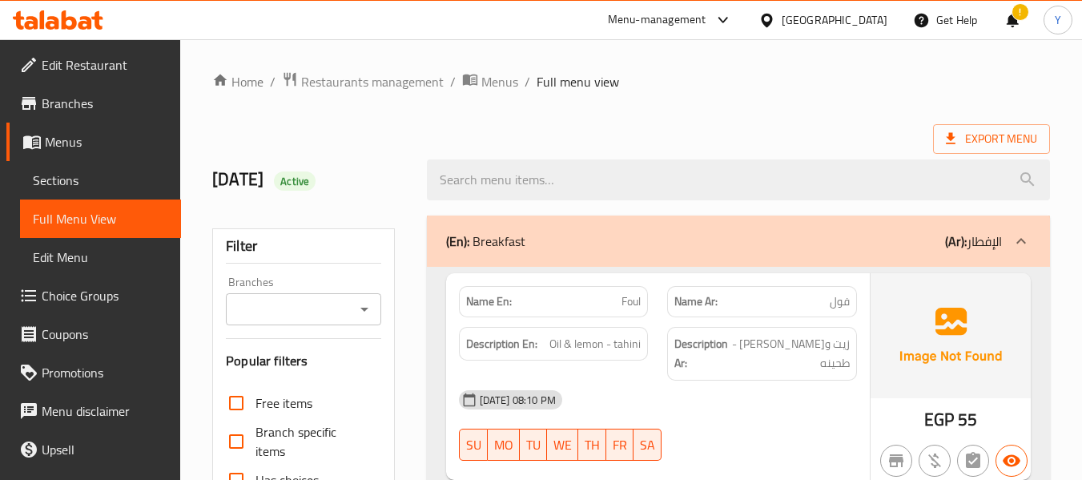
click at [753, 280] on div "Name Ar: فول" at bounding box center [761, 301] width 209 height 50
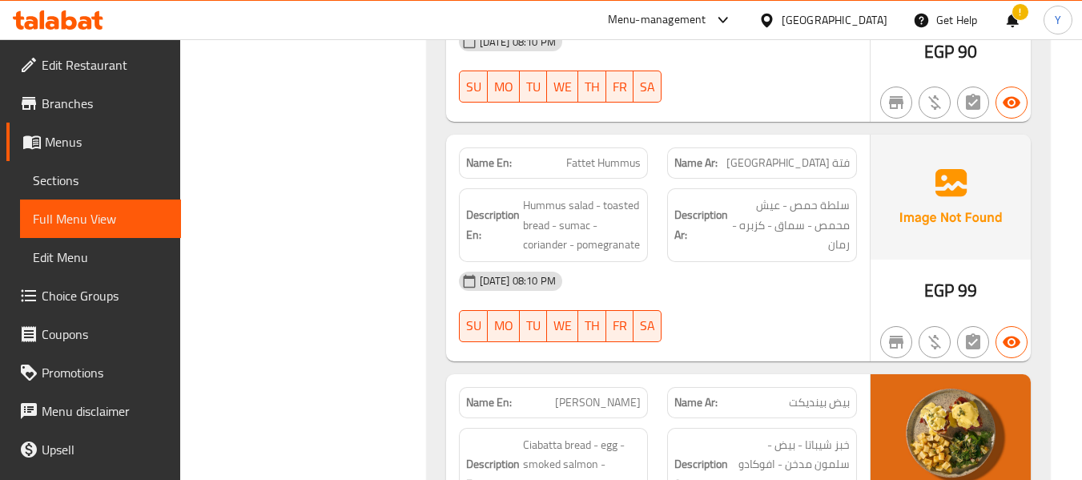
scroll to position [1249, 0]
